Goal: Information Seeking & Learning: Learn about a topic

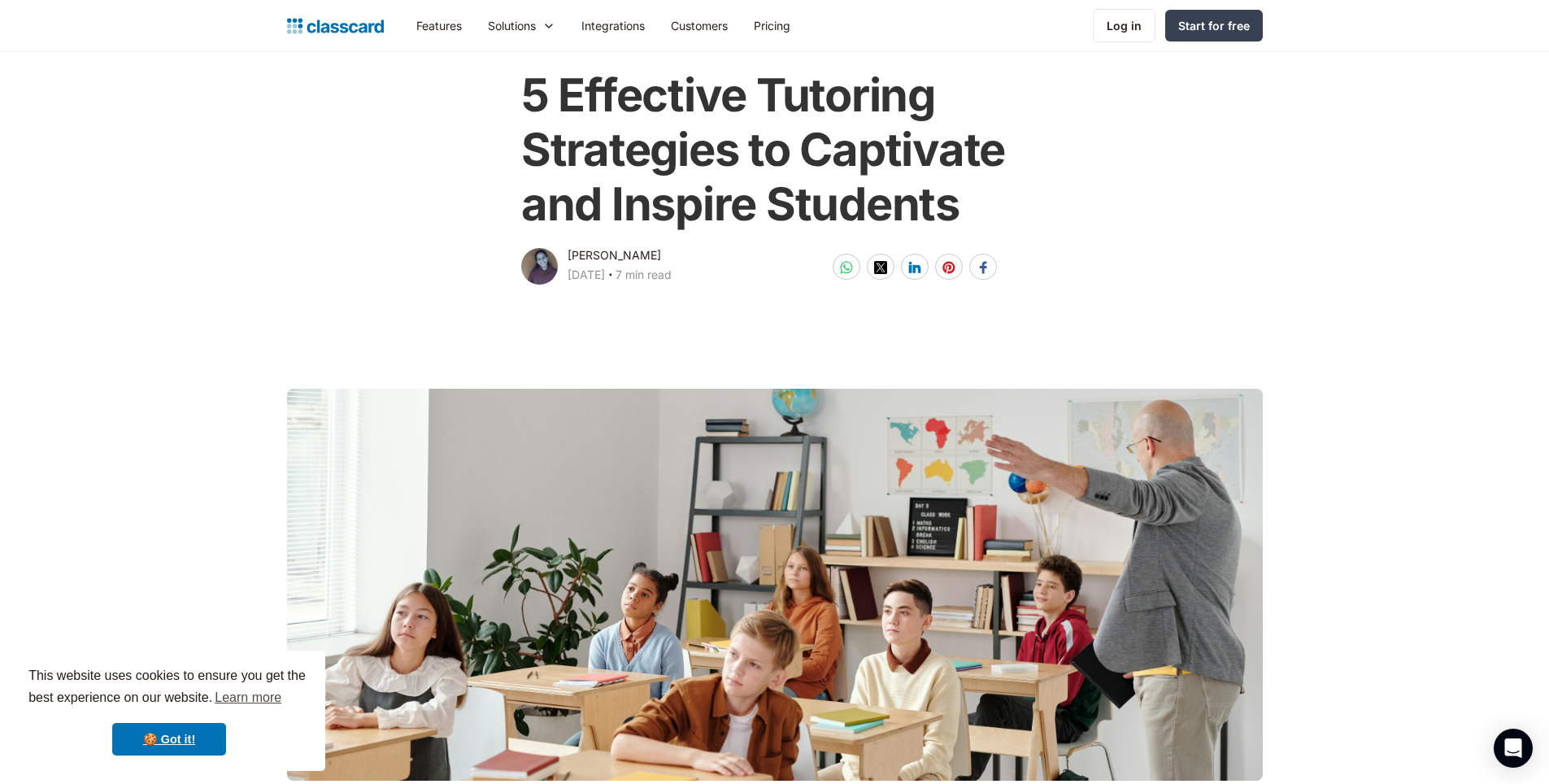
scroll to position [163, 0]
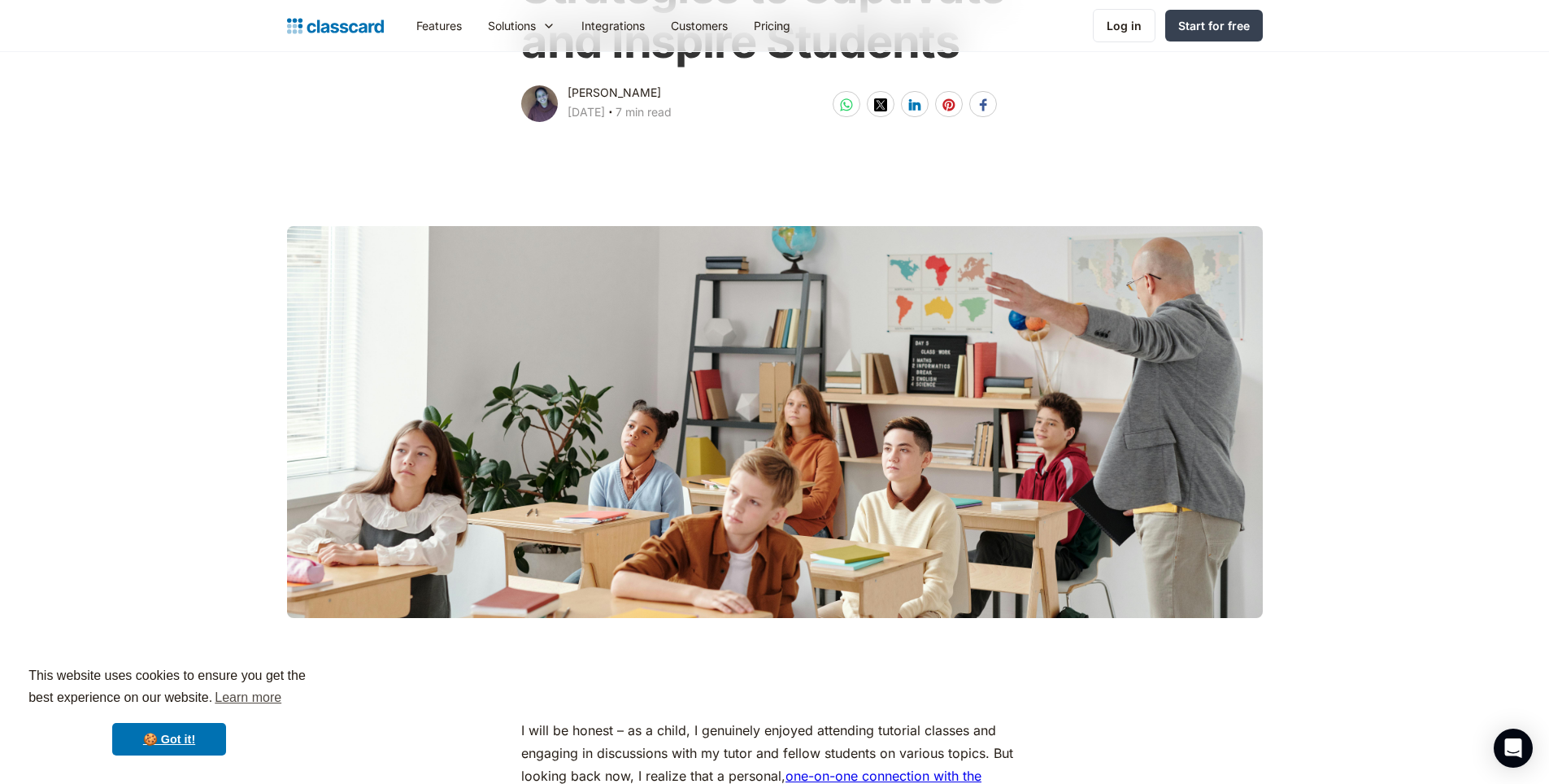
scroll to position [325, 0]
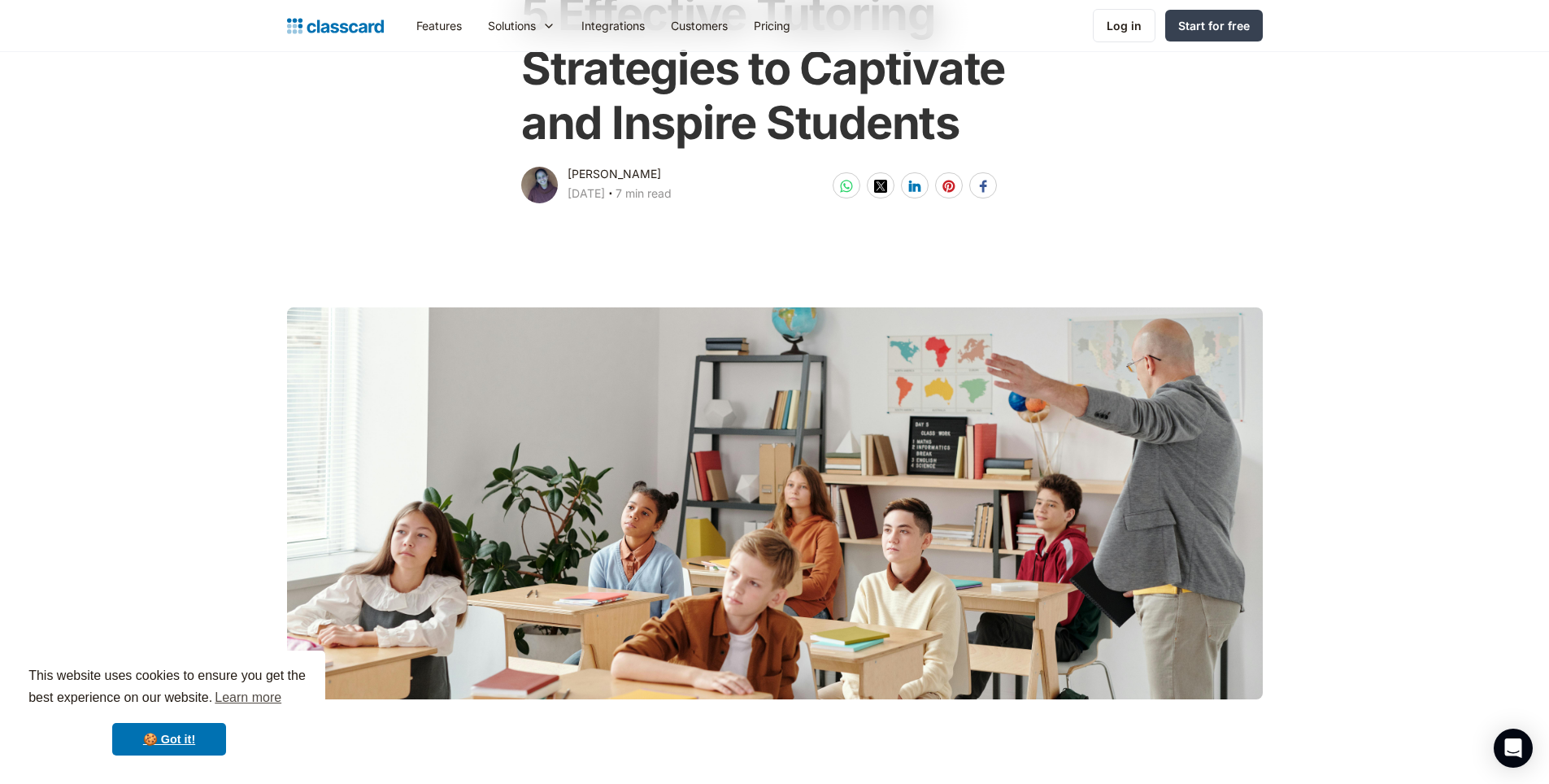
scroll to position [243, 0]
